Goal: Task Accomplishment & Management: Complete application form

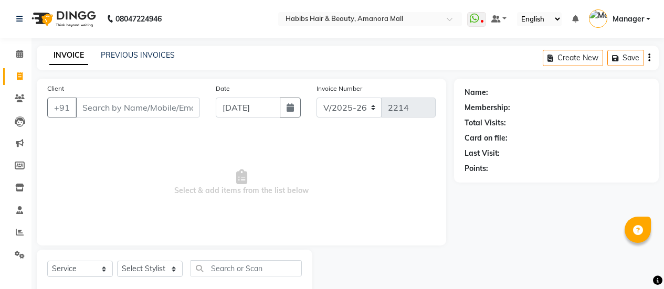
select select "5399"
select select "service"
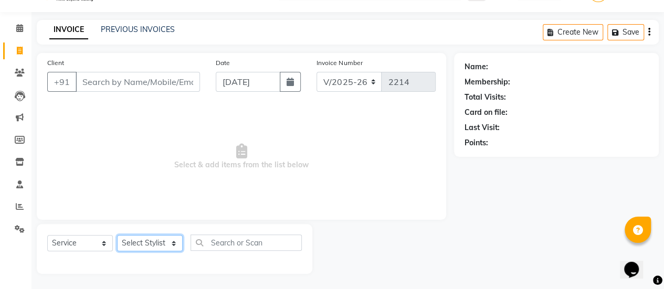
click at [156, 244] on select "Select Stylist [PERSON_NAME] Bhagavantu Kalyani [PERSON_NAME] Manager [PERSON_N…" at bounding box center [150, 243] width 66 height 16
select select "69985"
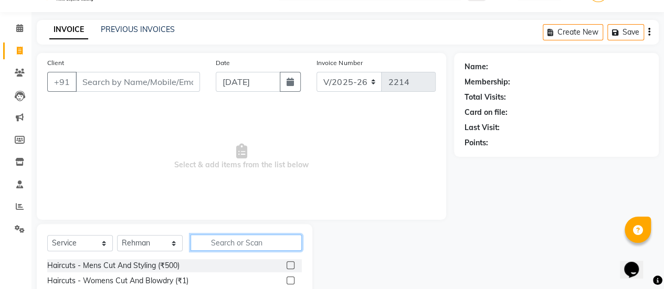
click at [216, 247] on input "text" at bounding box center [245, 242] width 111 height 16
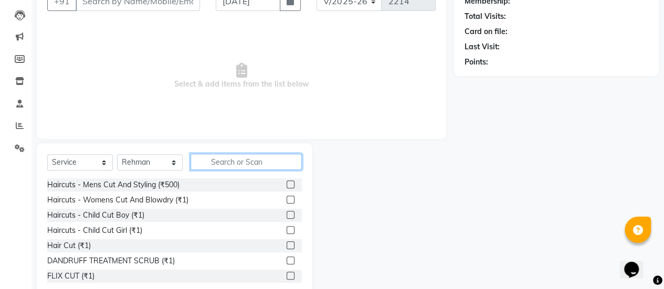
scroll to position [107, 0]
click at [286, 226] on label at bounding box center [290, 230] width 8 height 8
click at [286, 227] on input "checkbox" at bounding box center [289, 230] width 7 height 7
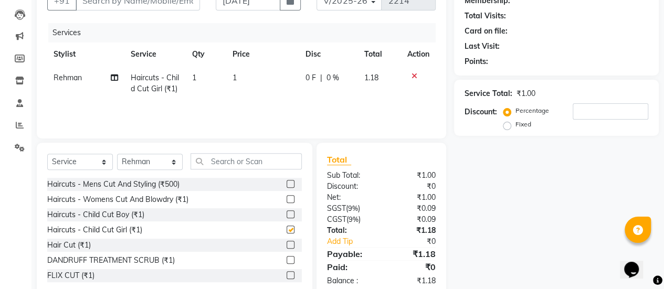
checkbox input "false"
click at [241, 81] on td "1" at bounding box center [262, 83] width 72 height 35
select select "69985"
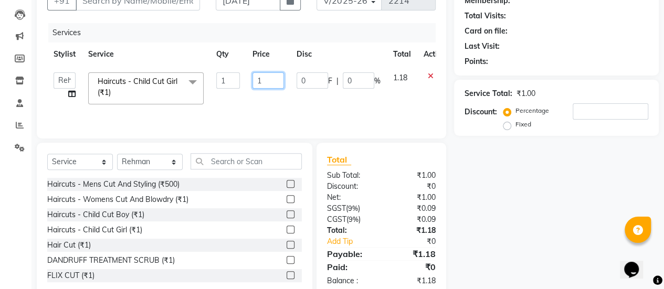
click at [268, 81] on input "1" at bounding box center [267, 80] width 31 height 16
type input "400"
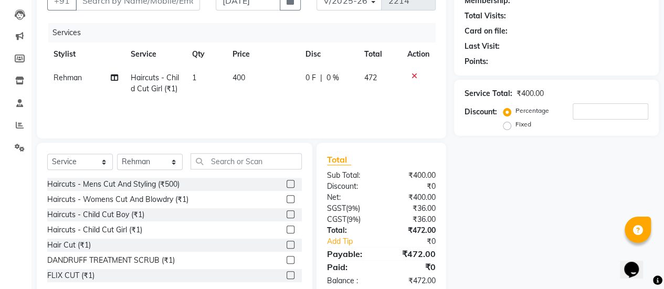
click at [276, 110] on div "Services Stylist Service Qty Price Disc Total Action Rehman Haircuts - Child Cu…" at bounding box center [241, 75] width 388 height 105
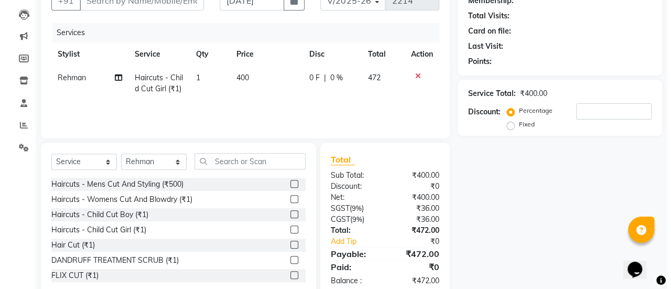
scroll to position [0, 0]
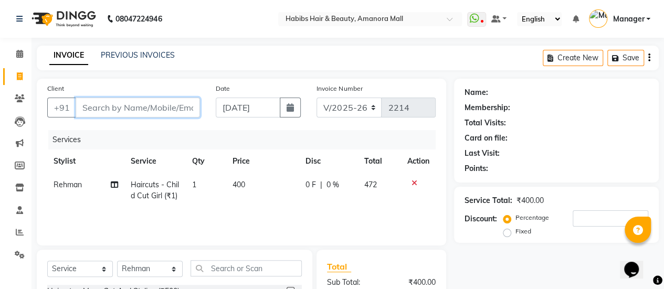
click at [121, 105] on input "Client" at bounding box center [138, 108] width 124 height 20
type input "8"
type input "0"
type input "8208012696"
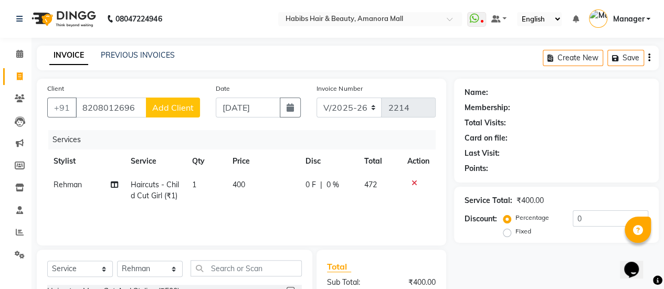
click at [185, 108] on span "Add Client" at bounding box center [172, 107] width 41 height 10
select select "22"
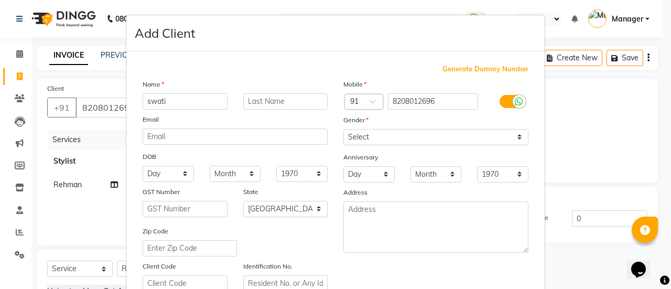
type input "swati"
click at [463, 138] on select "Select [DEMOGRAPHIC_DATA] [DEMOGRAPHIC_DATA] Other Prefer Not To Say" at bounding box center [436, 137] width 185 height 16
select select "[DEMOGRAPHIC_DATA]"
click at [344, 129] on select "Select [DEMOGRAPHIC_DATA] [DEMOGRAPHIC_DATA] Other Prefer Not To Say" at bounding box center [436, 137] width 185 height 16
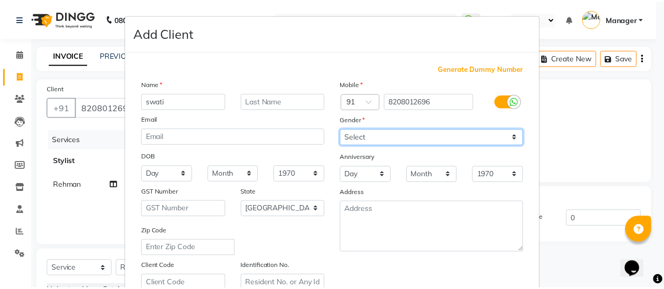
scroll to position [193, 0]
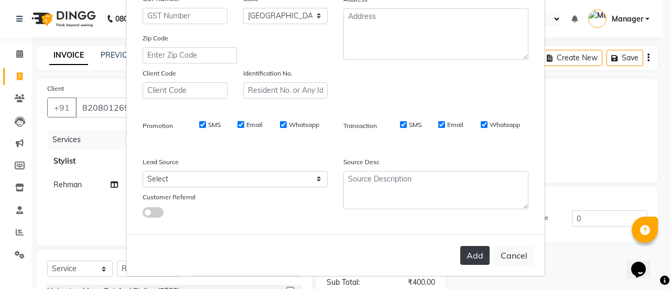
click at [470, 256] on button "Add" at bounding box center [475, 255] width 29 height 19
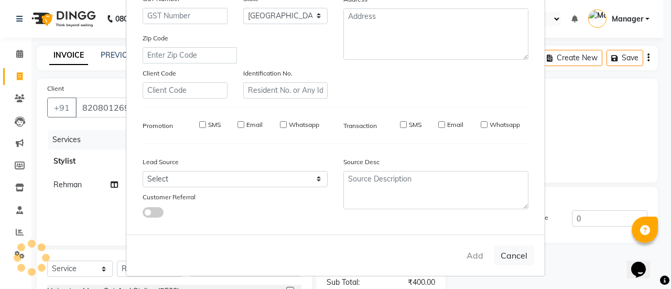
type input "82******96"
select select
select select "null"
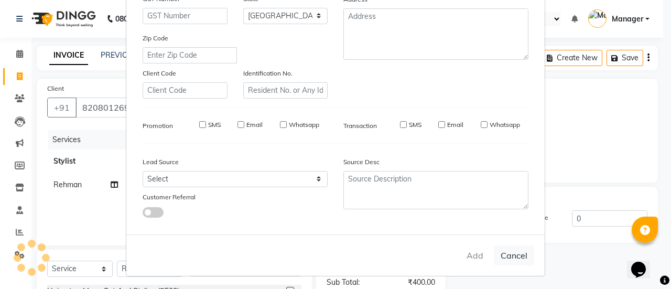
select select
checkbox input "false"
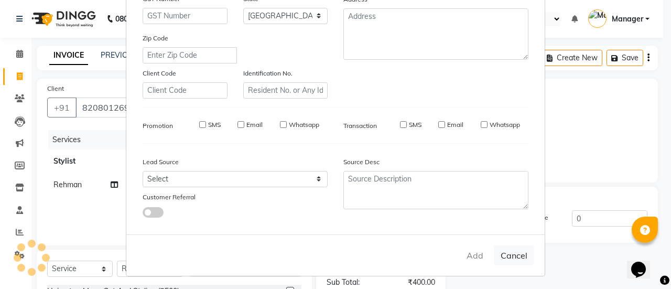
checkbox input "false"
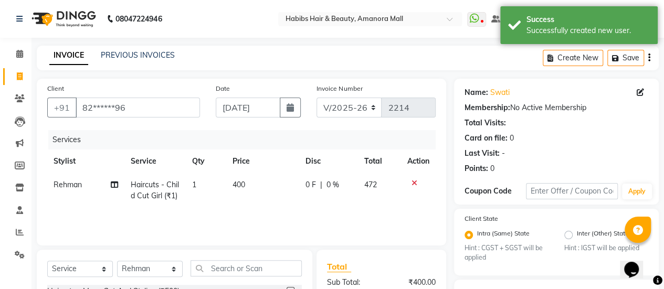
scroll to position [133, 0]
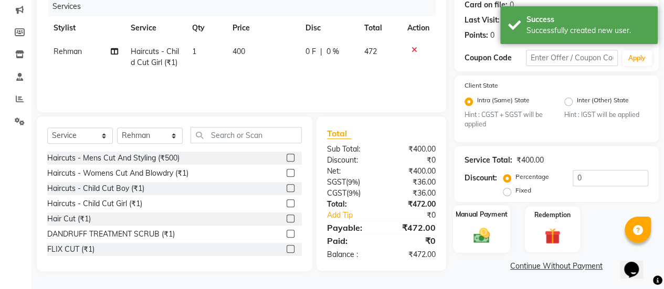
click at [476, 241] on img at bounding box center [481, 235] width 27 height 19
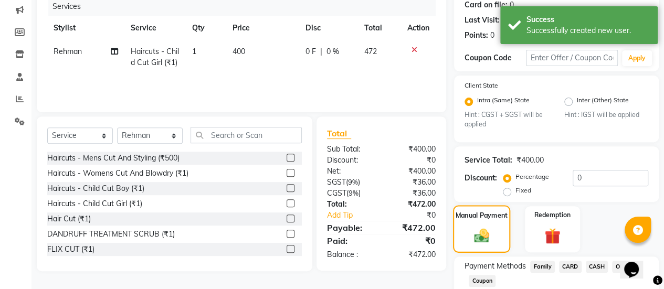
scroll to position [200, 0]
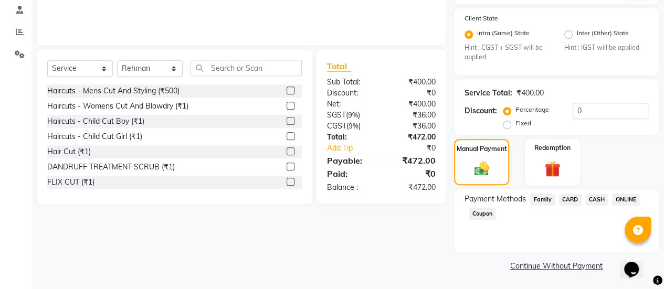
click at [620, 198] on span "ONLINE" at bounding box center [625, 200] width 27 height 12
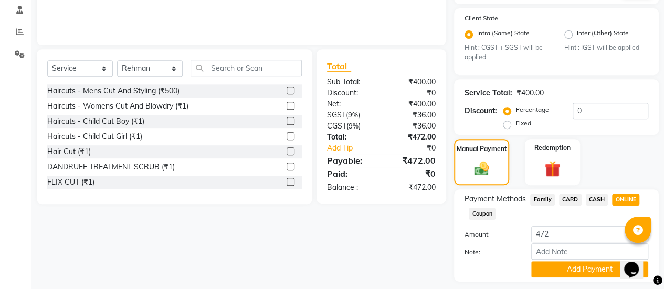
scroll to position [230, 0]
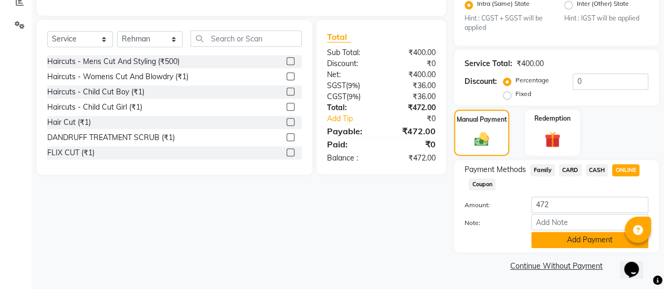
click at [564, 239] on button "Add Payment" at bounding box center [589, 240] width 117 height 16
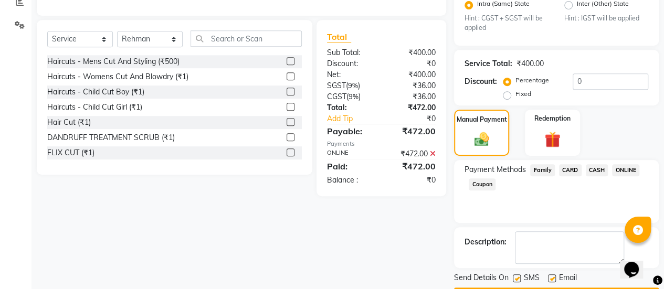
scroll to position [259, 0]
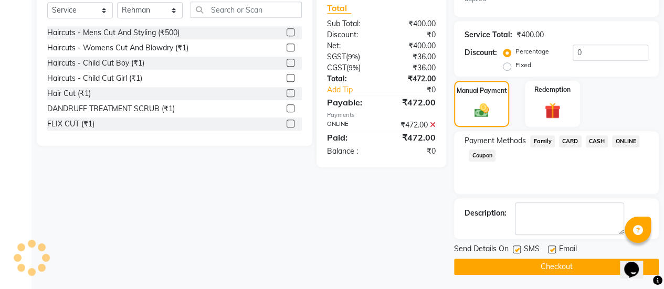
click at [550, 249] on label at bounding box center [552, 249] width 8 height 8
click at [550, 249] on input "checkbox" at bounding box center [551, 250] width 7 height 7
checkbox input "false"
click at [526, 264] on button "Checkout" at bounding box center [556, 267] width 205 height 16
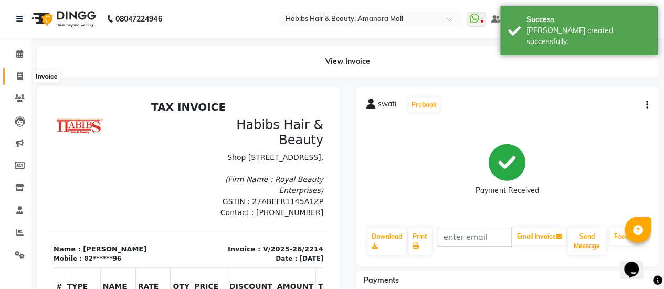
click at [17, 77] on icon at bounding box center [20, 76] width 6 height 8
select select "service"
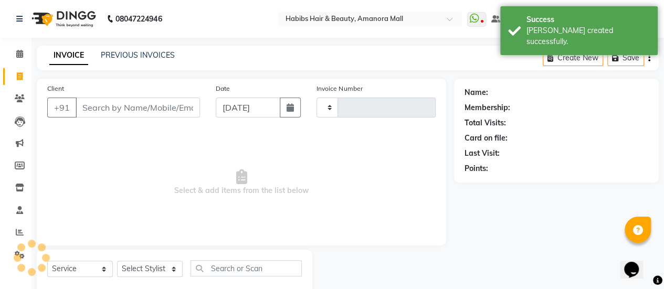
type input "2215"
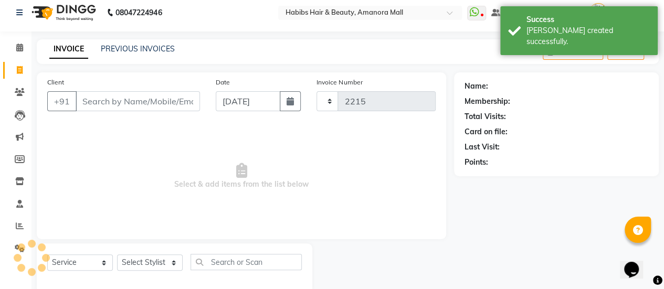
select select "5399"
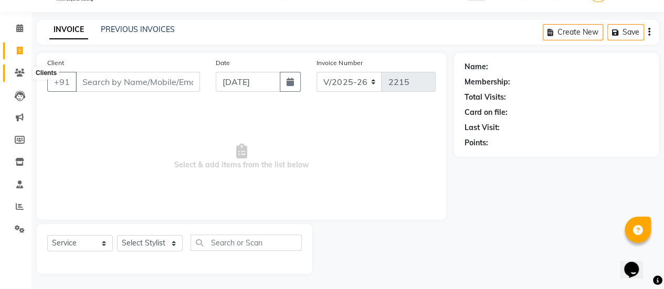
click at [22, 70] on icon at bounding box center [20, 73] width 10 height 8
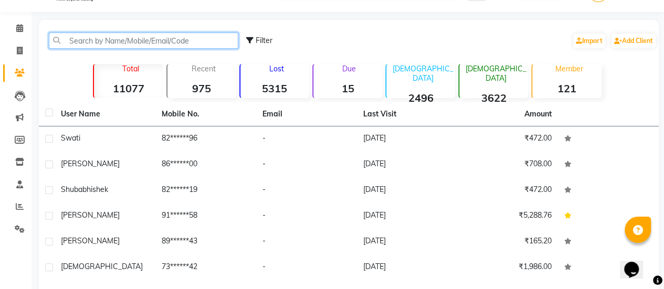
click at [141, 43] on input "text" at bounding box center [143, 41] width 189 height 16
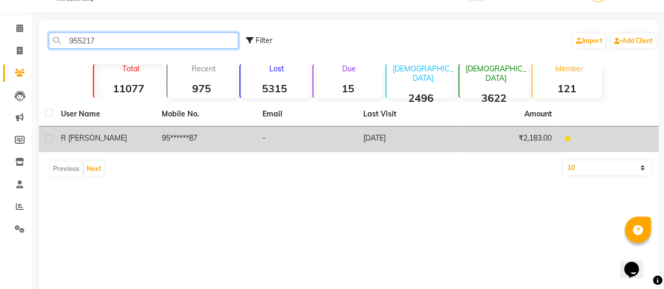
type input "955217"
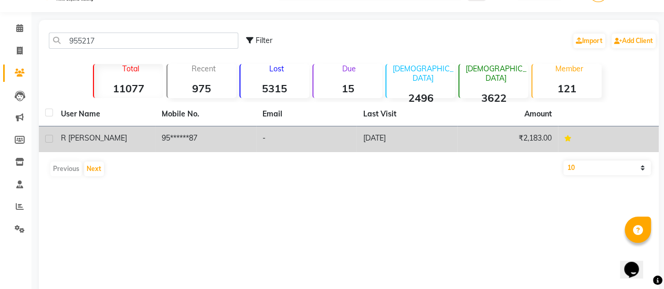
click at [106, 135] on div "R [PERSON_NAME]" at bounding box center [105, 138] width 88 height 11
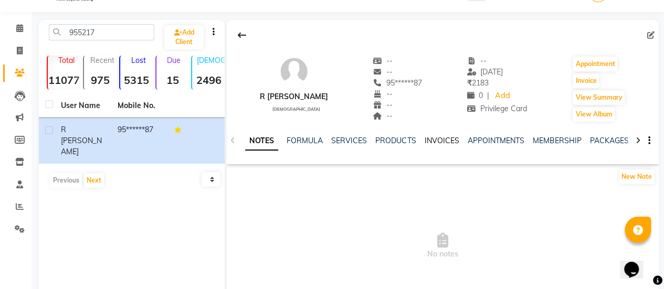
click at [439, 138] on link "INVOICES" at bounding box center [441, 140] width 35 height 9
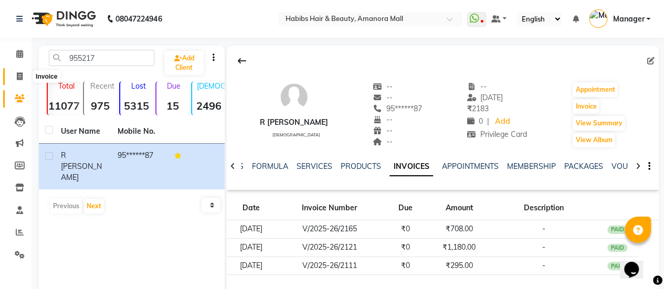
click at [20, 73] on icon at bounding box center [20, 76] width 6 height 8
select select "5399"
select select "service"
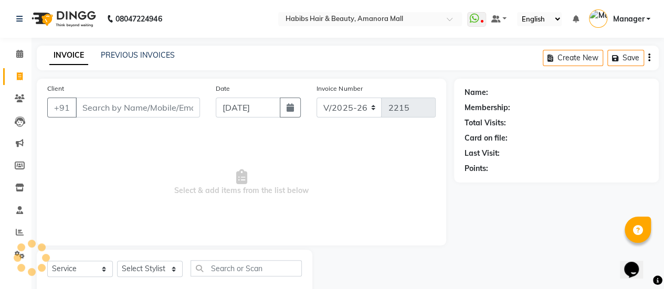
scroll to position [26, 0]
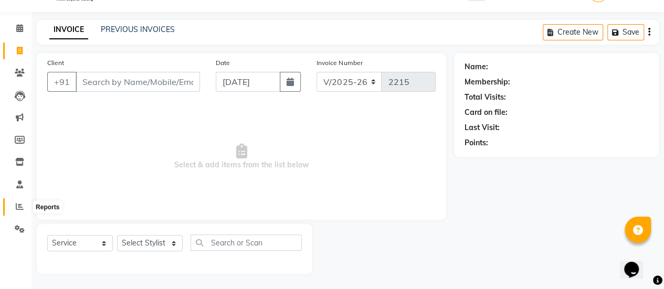
click at [17, 203] on icon at bounding box center [20, 206] width 8 height 8
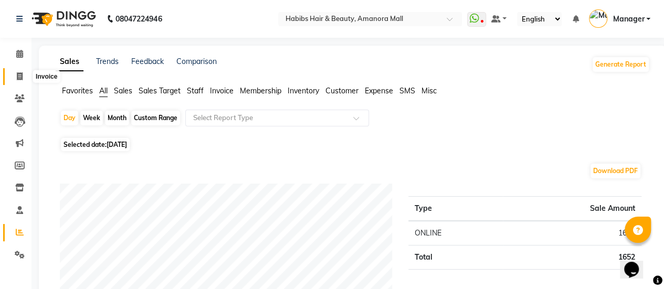
click at [23, 76] on span at bounding box center [19, 77] width 18 height 12
select select "5399"
select select "service"
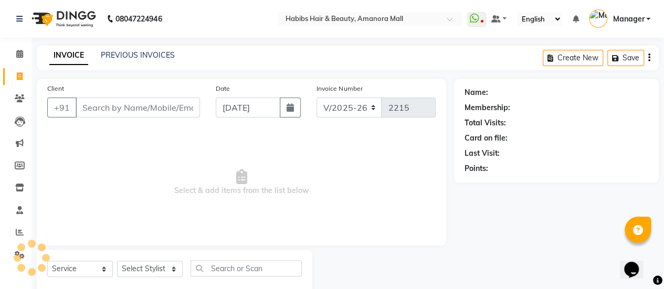
scroll to position [26, 0]
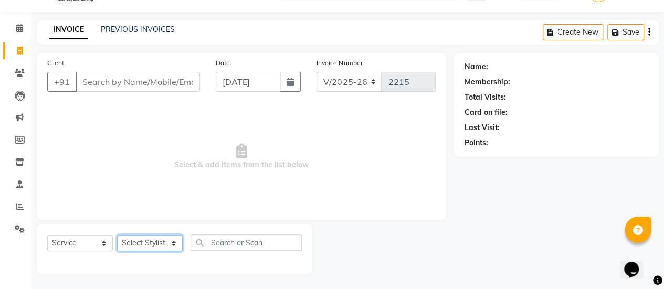
click at [173, 238] on select "Select Stylist [PERSON_NAME] Bhagavantu Kalyani [PERSON_NAME] Manager [PERSON_N…" at bounding box center [150, 243] width 66 height 16
select select "37551"
click at [117, 235] on select "Select Stylist [PERSON_NAME] Bhagavantu Kalyani [PERSON_NAME] Manager [PERSON_N…" at bounding box center [150, 243] width 66 height 16
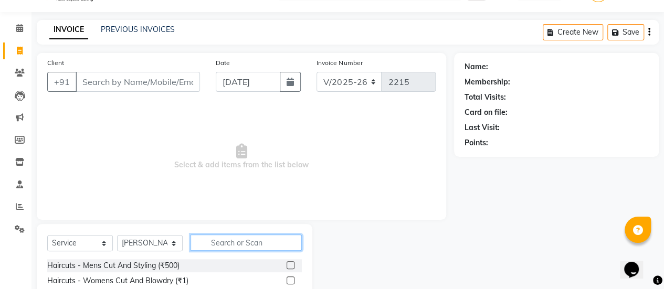
click at [225, 240] on input "text" at bounding box center [245, 242] width 111 height 16
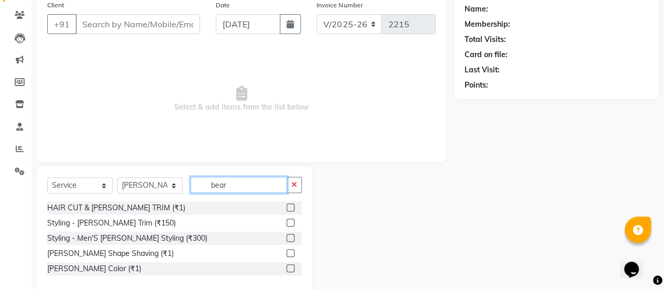
scroll to position [90, 0]
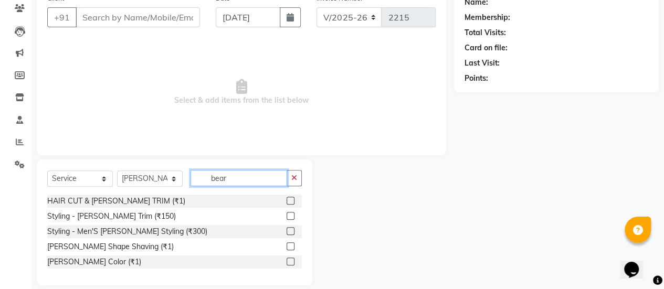
type input "bear"
click at [288, 230] on label at bounding box center [290, 231] width 8 height 8
click at [288, 230] on input "checkbox" at bounding box center [289, 231] width 7 height 7
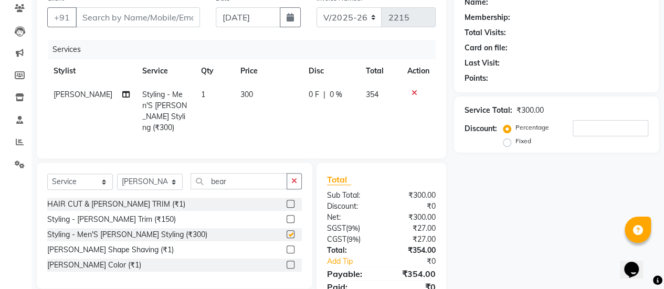
checkbox input "false"
click at [245, 95] on span "300" at bounding box center [246, 94] width 13 height 9
select select "37551"
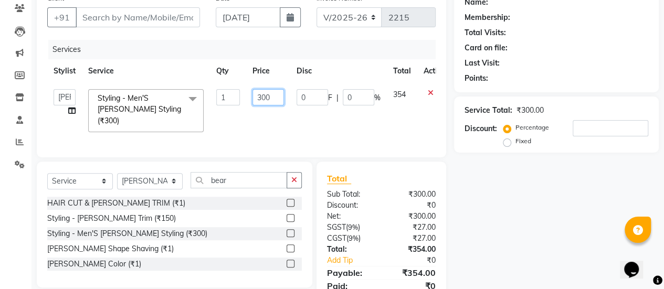
click at [266, 95] on input "300" at bounding box center [267, 97] width 31 height 16
type input "250"
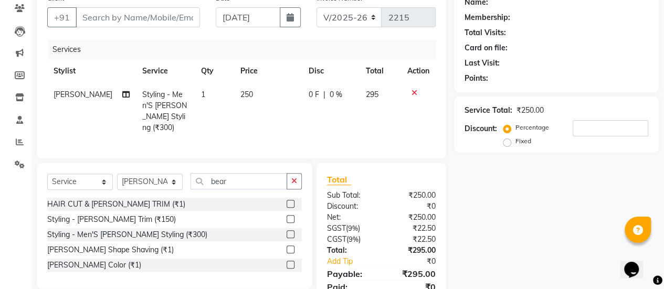
click at [285, 125] on td "250" at bounding box center [268, 111] width 68 height 57
select select "37551"
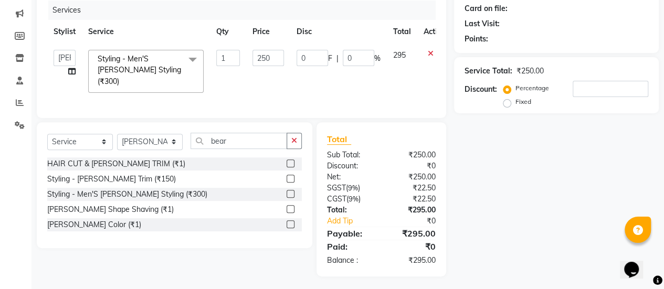
scroll to position [0, 0]
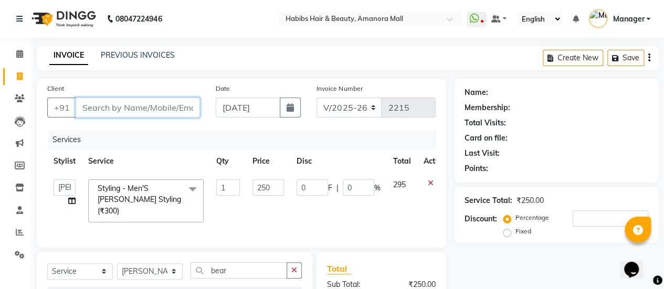
click at [126, 106] on input "Client" at bounding box center [138, 108] width 124 height 20
type input "r"
type input "0"
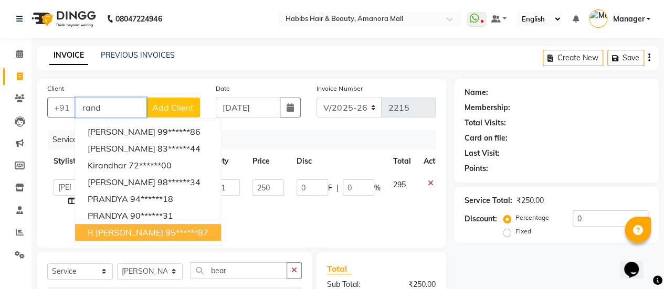
click at [165, 230] on ngb-highlight "95******87" at bounding box center [186, 232] width 43 height 10
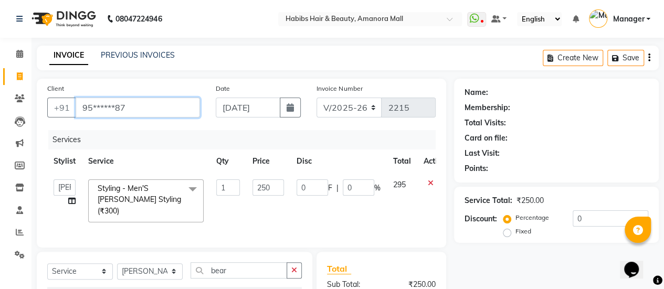
type input "95******87"
type input "20"
select select "1: Object"
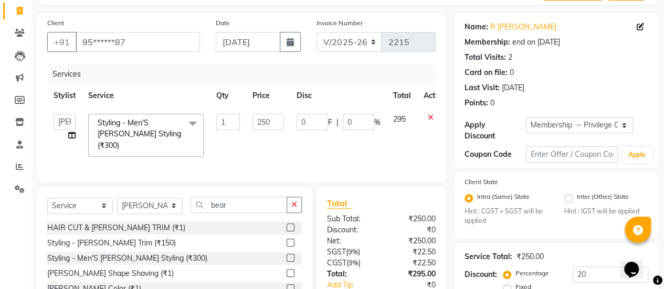
scroll to position [162, 0]
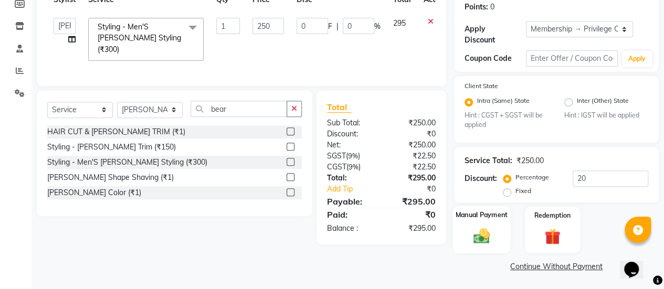
click at [470, 228] on img at bounding box center [481, 236] width 27 height 19
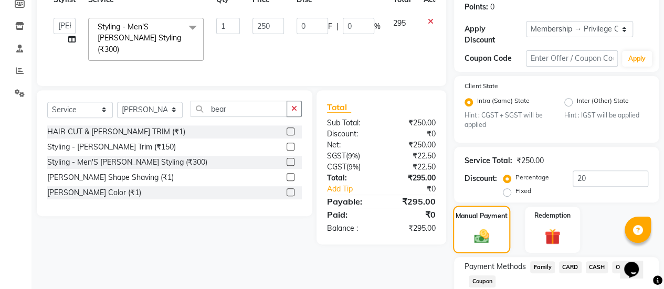
scroll to position [229, 0]
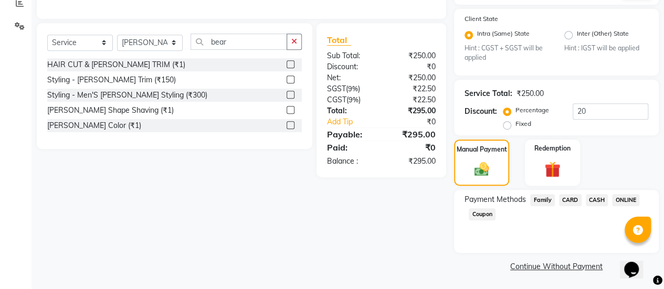
click at [621, 200] on span "ONLINE" at bounding box center [625, 200] width 27 height 12
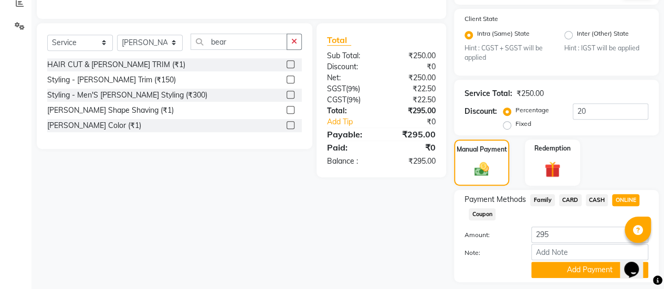
scroll to position [258, 0]
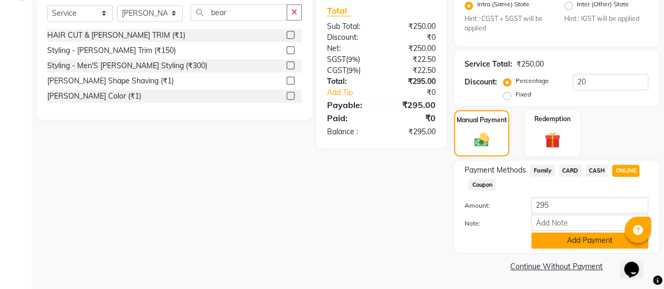
click at [568, 239] on button "Add Payment" at bounding box center [589, 240] width 117 height 16
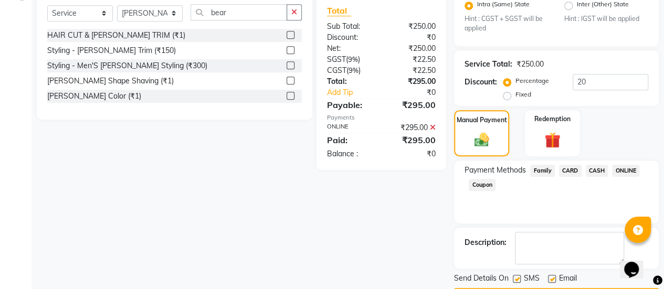
scroll to position [287, 0]
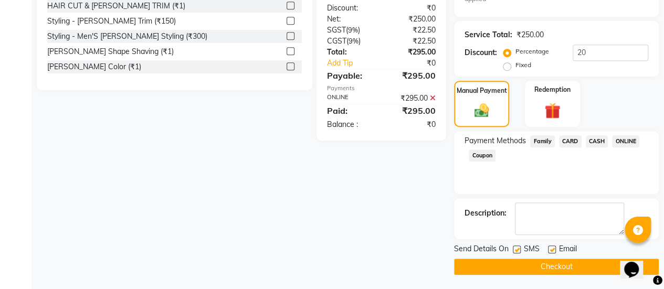
click at [551, 246] on label at bounding box center [552, 249] width 8 height 8
click at [551, 247] on input "checkbox" at bounding box center [551, 250] width 7 height 7
checkbox input "false"
click at [530, 263] on button "Checkout" at bounding box center [556, 267] width 205 height 16
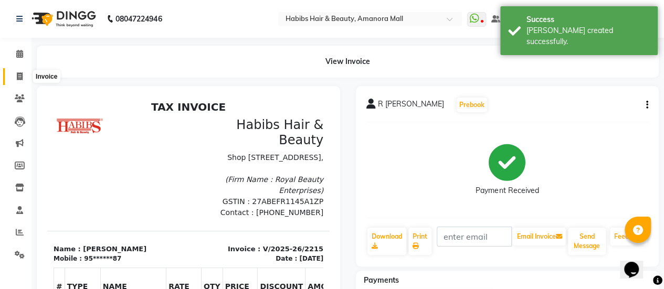
click at [17, 76] on icon at bounding box center [20, 76] width 6 height 8
select select "5399"
select select "service"
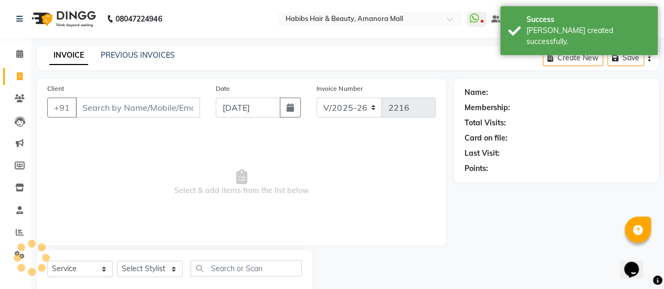
scroll to position [26, 0]
